Goal: Navigation & Orientation: Find specific page/section

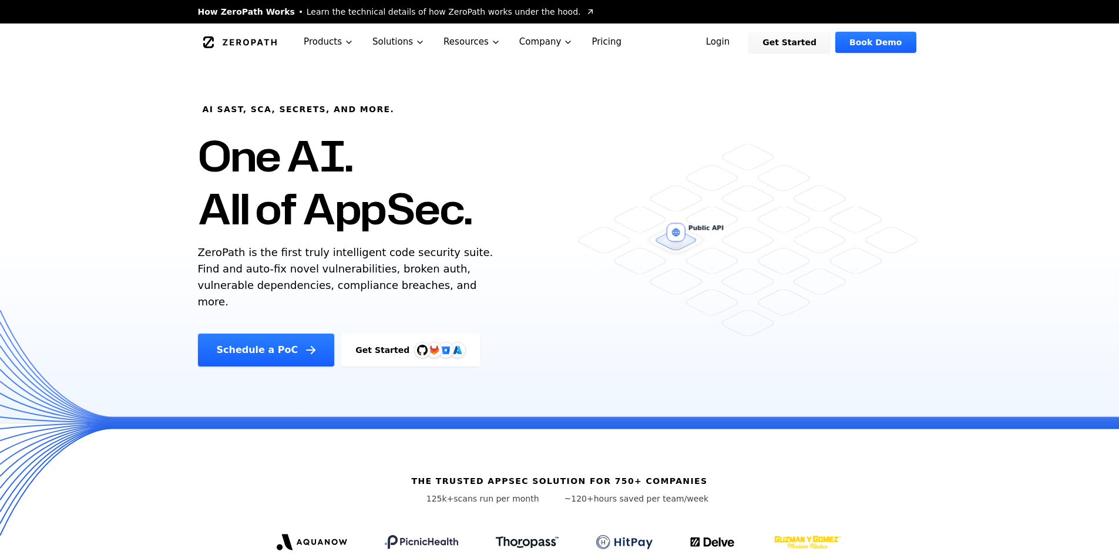
click at [730, 36] on link "Login" at bounding box center [718, 42] width 52 height 21
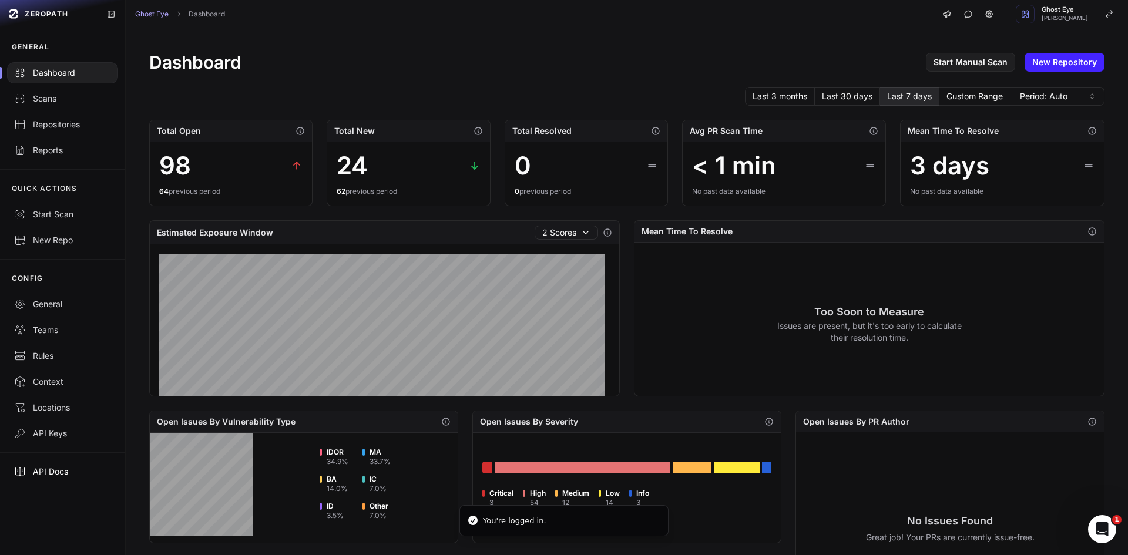
click at [66, 478] on link "API Docs" at bounding box center [62, 472] width 125 height 26
click at [1100, 519] on div "Open Intercom Messenger" at bounding box center [1102, 529] width 39 height 39
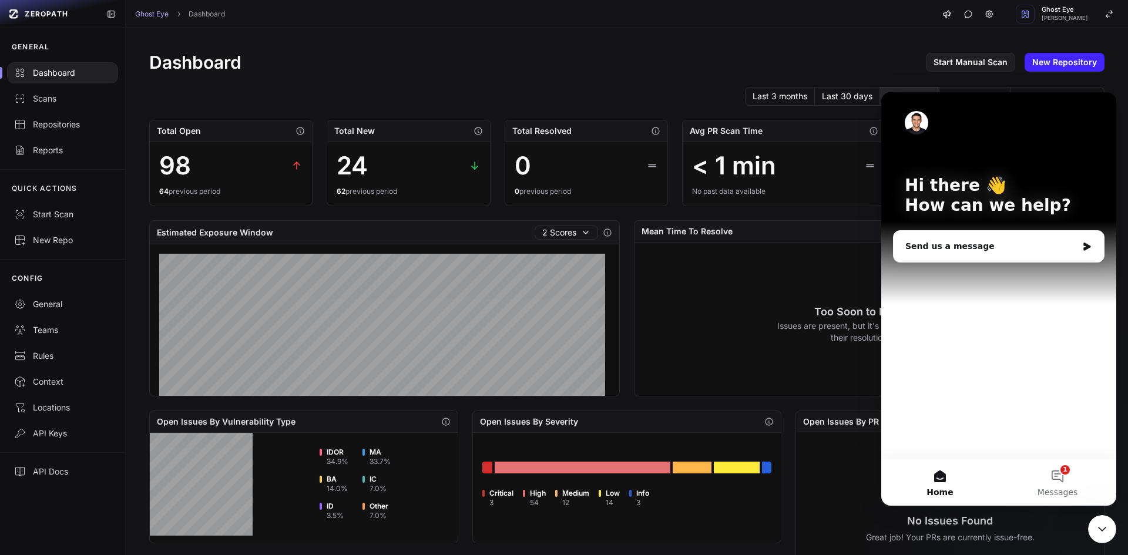
click at [1101, 523] on icon "Close Intercom Messenger" at bounding box center [1102, 529] width 14 height 14
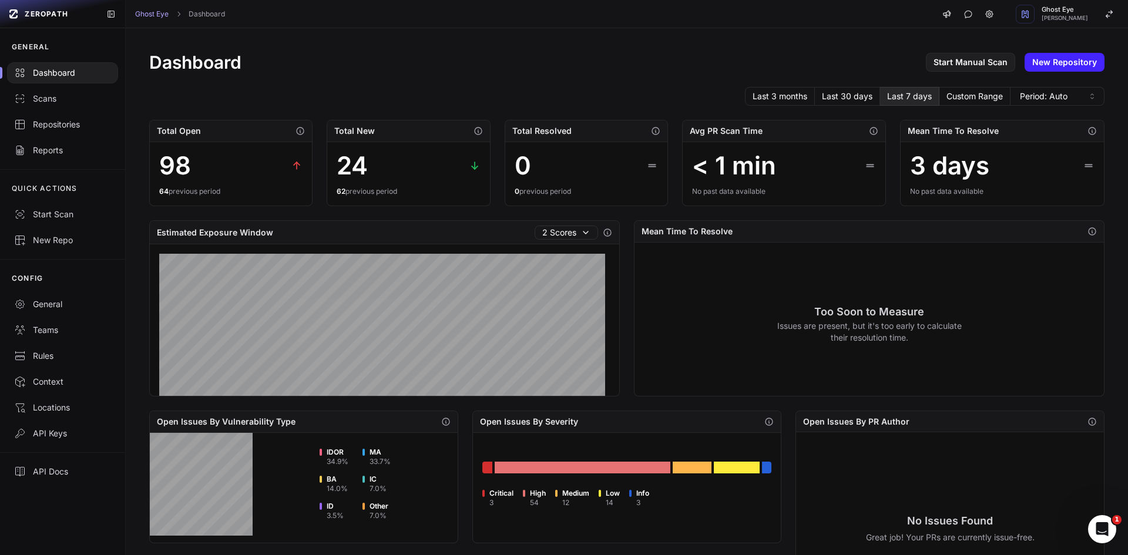
click at [1098, 516] on div "Open Intercom Messenger" at bounding box center [1102, 529] width 39 height 39
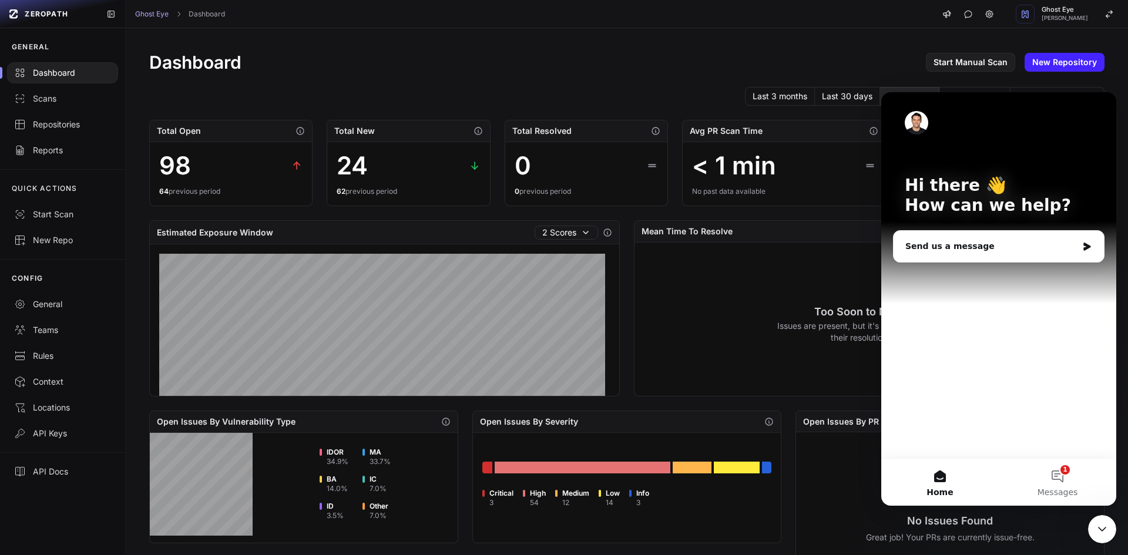
click at [1043, 478] on button "1 Messages" at bounding box center [1058, 482] width 118 height 47
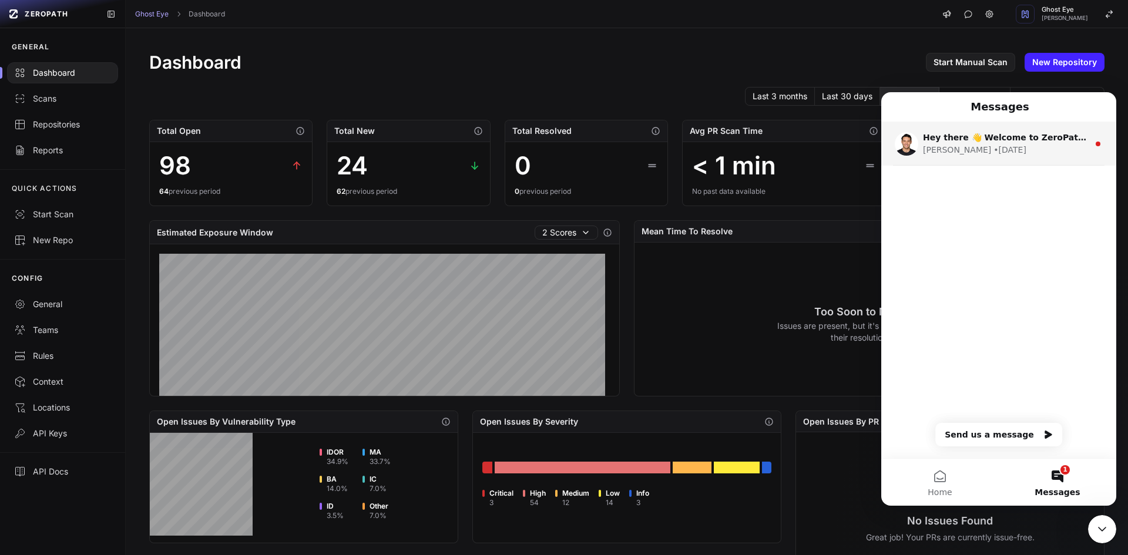
click at [1040, 149] on div "Etienne • 1w ago" at bounding box center [1006, 150] width 166 height 12
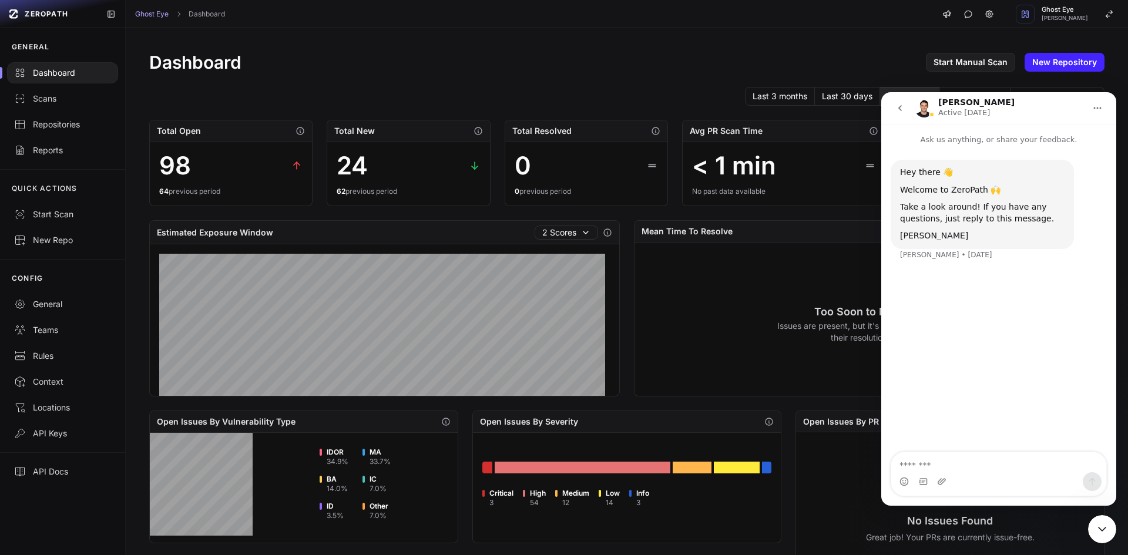
click at [1070, 536] on div "No Issues Found Great job! Your PRs are currently issue-free." at bounding box center [950, 528] width 289 height 172
click at [904, 105] on icon "go back" at bounding box center [899, 107] width 9 height 9
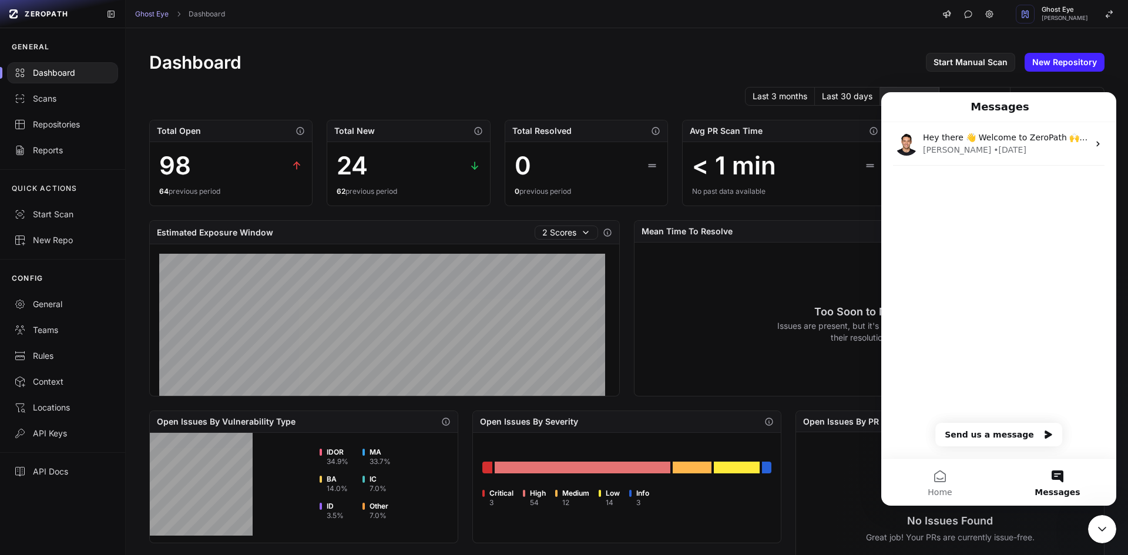
click at [1109, 522] on div "Close Intercom Messenger" at bounding box center [1102, 529] width 28 height 28
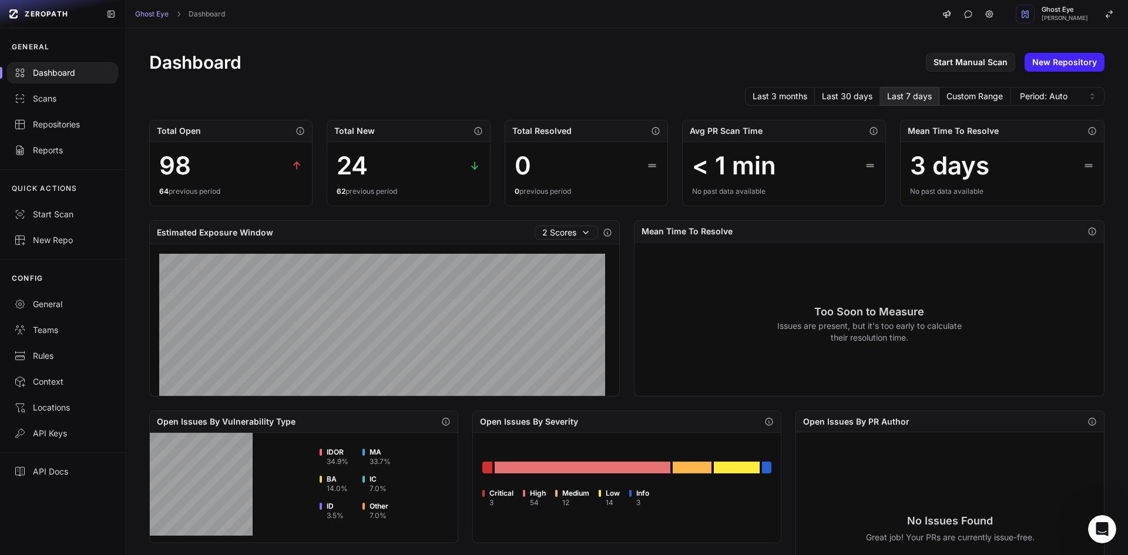
click at [1109, 504] on div "Dashboard Start Manual Scan New Repository Last 3 months Last 30 days Last 7 da…" at bounding box center [627, 451] width 1002 height 847
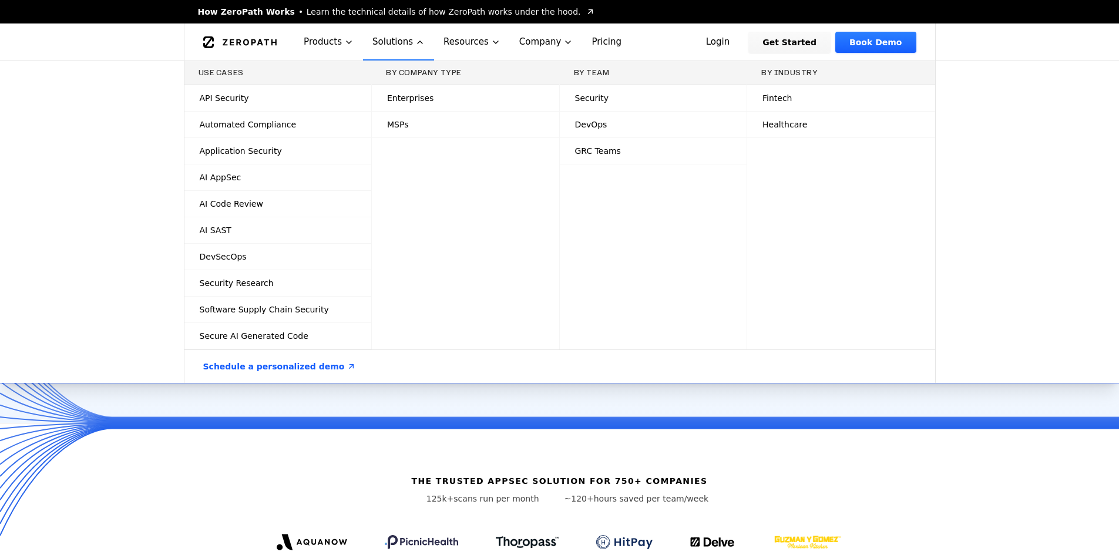
click at [398, 55] on button "Solutions" at bounding box center [398, 42] width 71 height 37
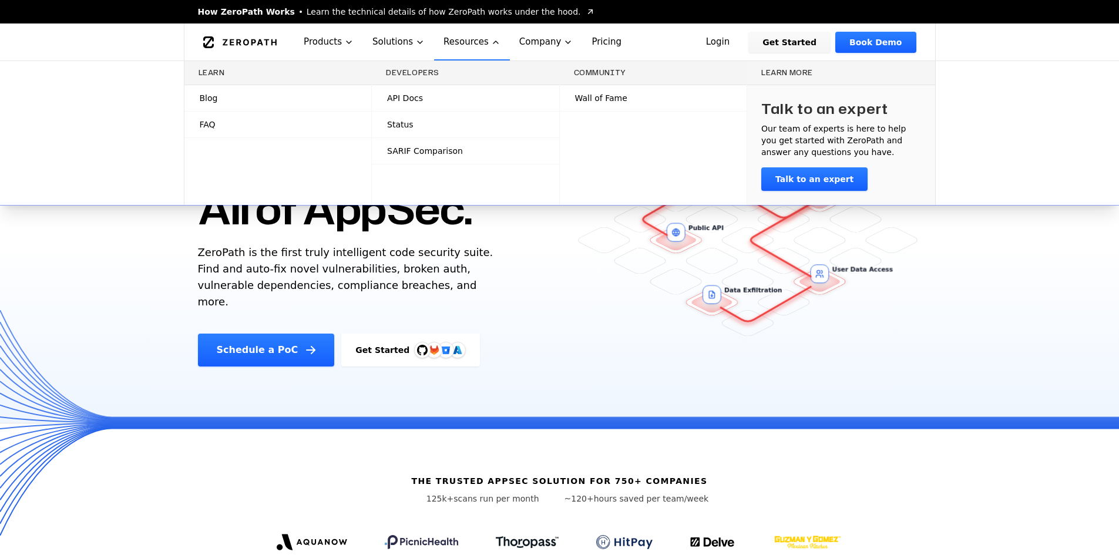
click at [618, 102] on span "Wall of Fame" at bounding box center [601, 98] width 52 height 12
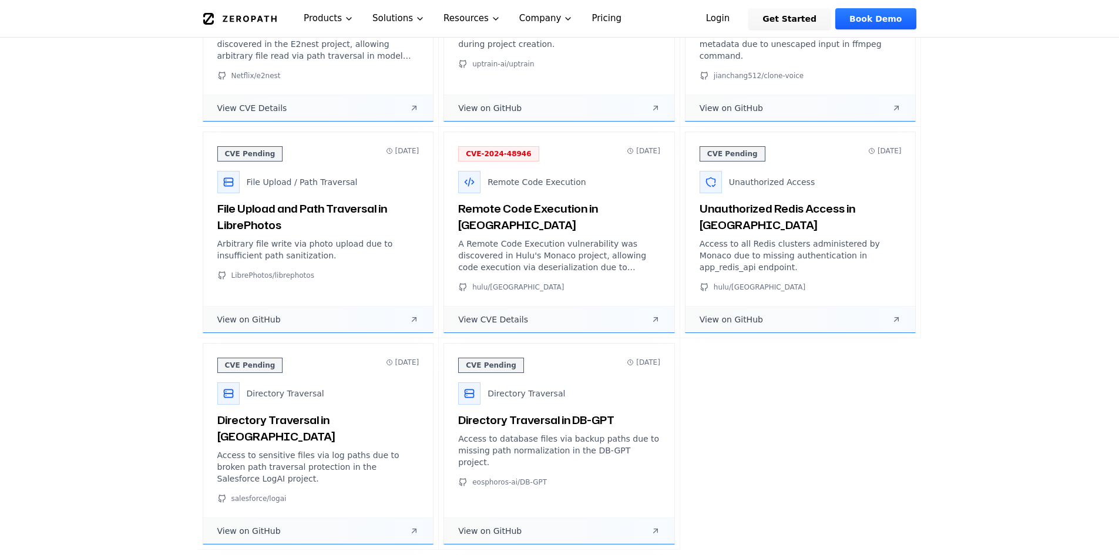
scroll to position [1704, 0]
